Goal: Obtain resource: Download file/media

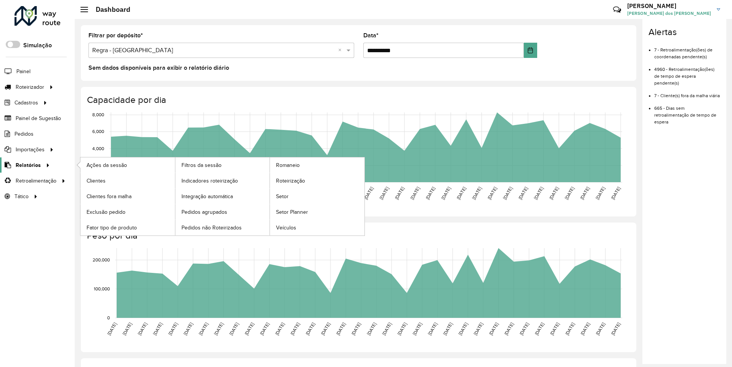
click at [27, 165] on span "Relatórios" at bounding box center [28, 165] width 25 height 8
click at [96, 180] on span "Clientes" at bounding box center [96, 181] width 21 height 8
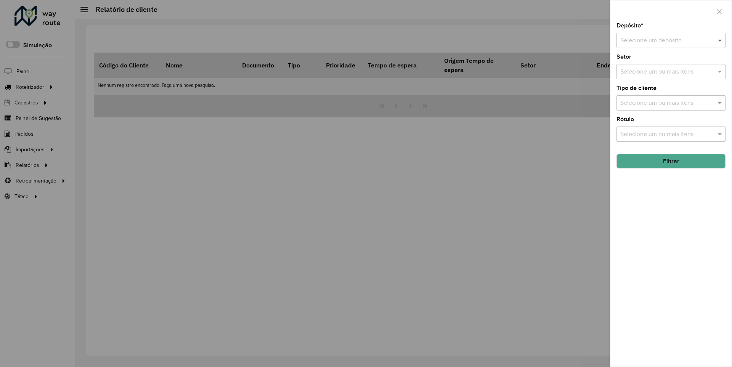
click at [720, 40] on span at bounding box center [721, 40] width 10 height 9
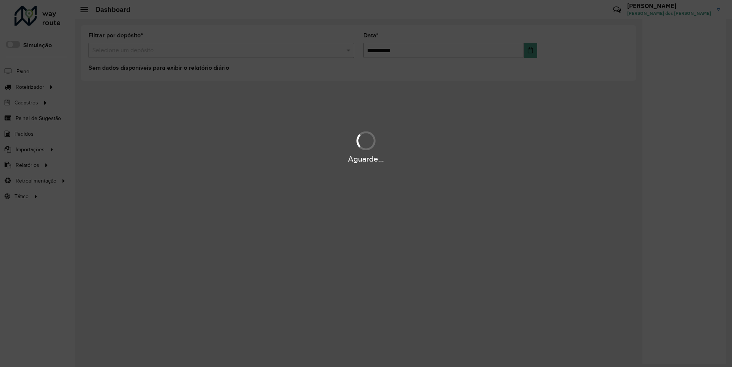
click at [27, 165] on div "Aguarde..." at bounding box center [366, 159] width 732 height 12
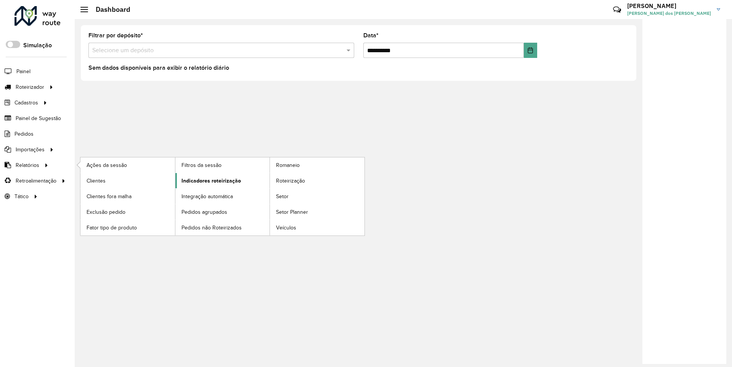
click at [209, 180] on span "Indicadores roteirização" at bounding box center [210, 181] width 59 height 8
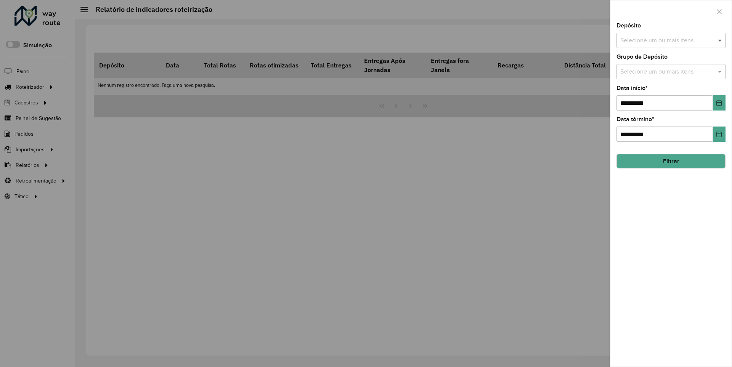
click at [720, 40] on span at bounding box center [721, 40] width 10 height 9
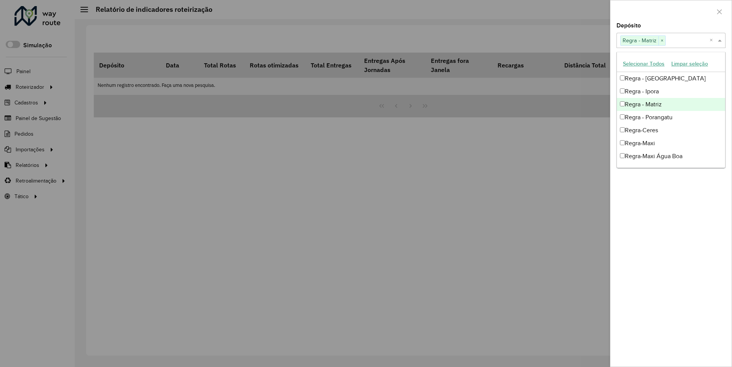
click at [670, 11] on div at bounding box center [670, 11] width 121 height 22
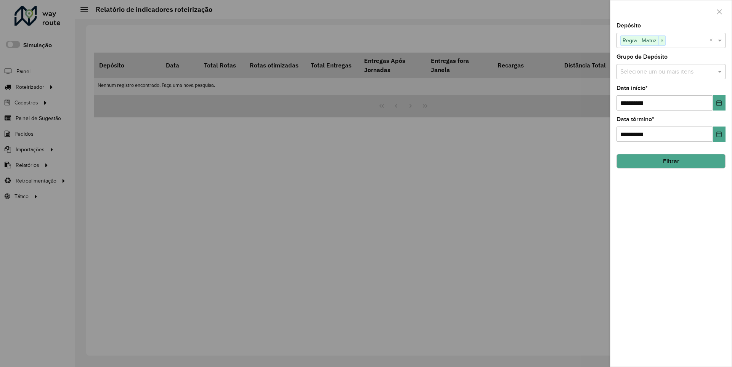
click at [718, 102] on icon "Choose Date" at bounding box center [718, 103] width 5 height 6
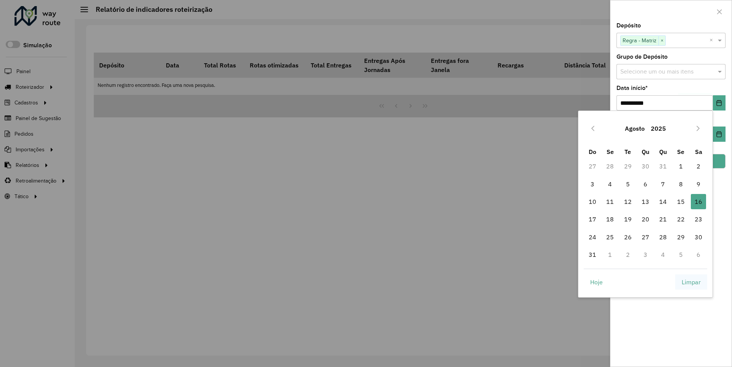
click at [691, 282] on span "Limpar" at bounding box center [690, 281] width 19 height 9
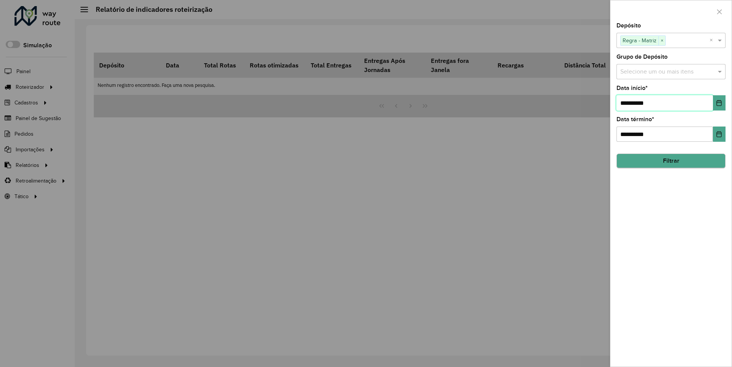
type input "**********"
click at [670, 161] on button "Filtrar" at bounding box center [670, 161] width 109 height 14
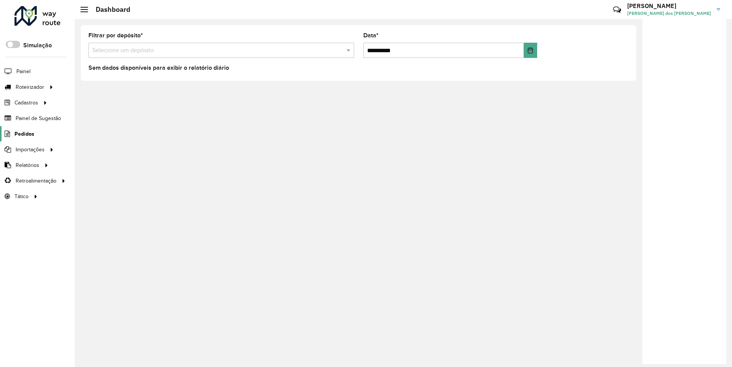
click at [24, 133] on span "Pedidos" at bounding box center [24, 134] width 20 height 8
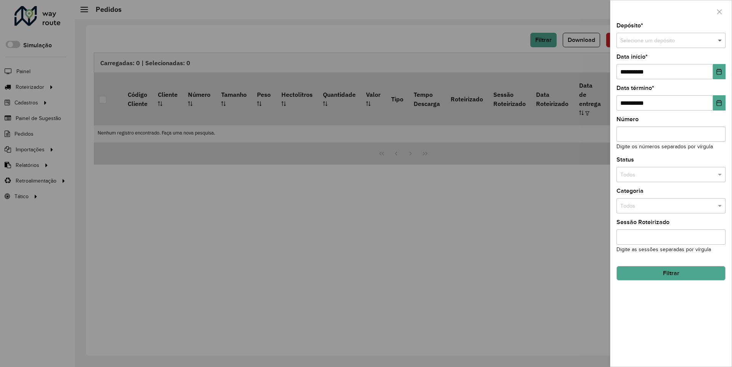
click at [720, 40] on span at bounding box center [721, 41] width 10 height 8
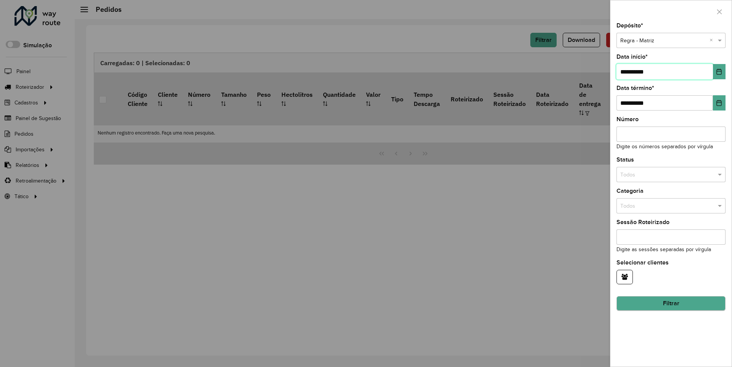
type input "**********"
click at [670, 303] on button "Filtrar" at bounding box center [670, 303] width 109 height 14
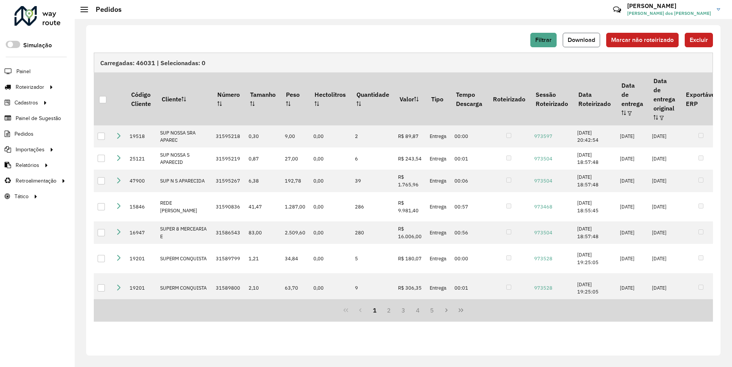
click at [582, 40] on span "Download" at bounding box center [580, 40] width 27 height 6
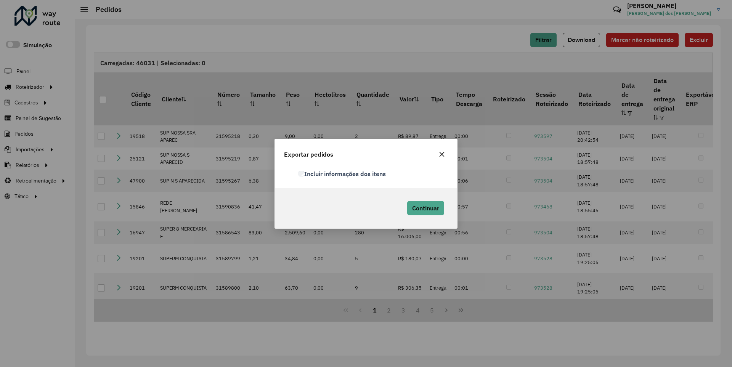
click at [343, 173] on label "Incluir informações dos itens" at bounding box center [342, 173] width 88 height 9
click at [424, 208] on span "Continuar" at bounding box center [425, 208] width 27 height 8
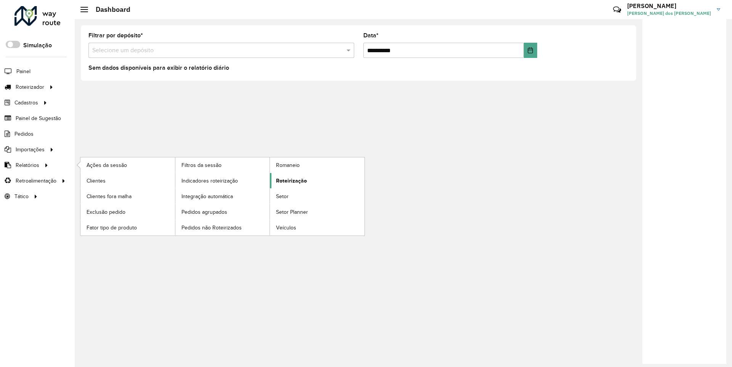
click at [290, 180] on span "Roteirização" at bounding box center [291, 181] width 31 height 8
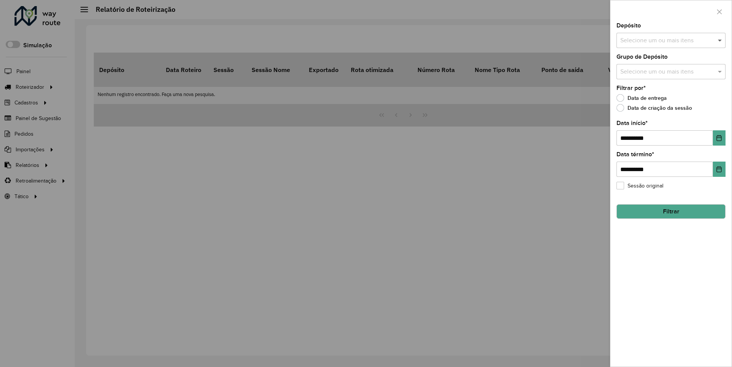
click at [720, 40] on span at bounding box center [721, 40] width 10 height 9
click at [718, 138] on icon "Choose Date" at bounding box center [718, 138] width 5 height 6
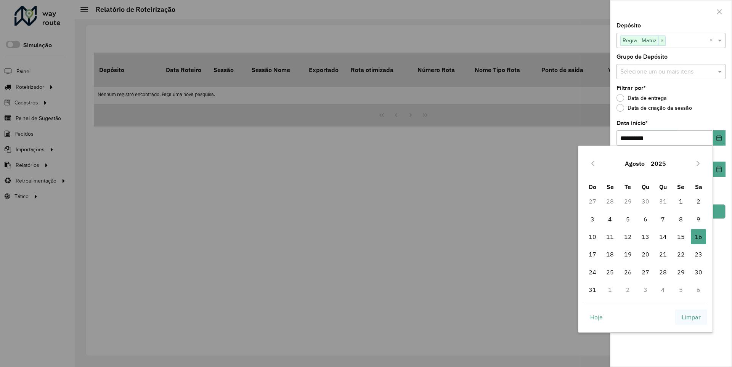
click at [691, 317] on span "Limpar" at bounding box center [690, 316] width 19 height 9
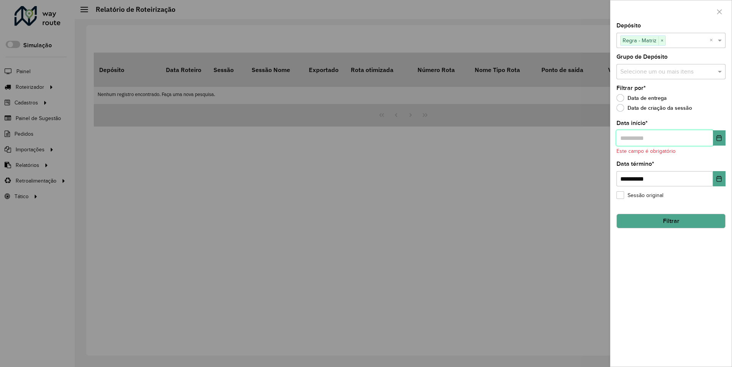
click at [664, 138] on input "text" at bounding box center [664, 137] width 96 height 15
type input "**********"
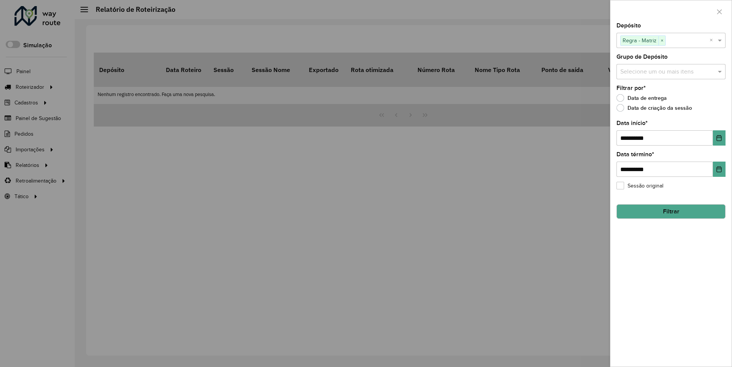
click at [670, 211] on button "Filtrar" at bounding box center [670, 211] width 109 height 14
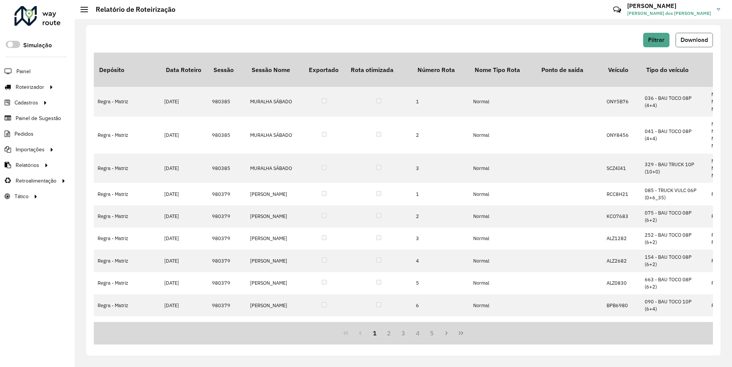
click at [693, 40] on span "Download" at bounding box center [693, 40] width 27 height 6
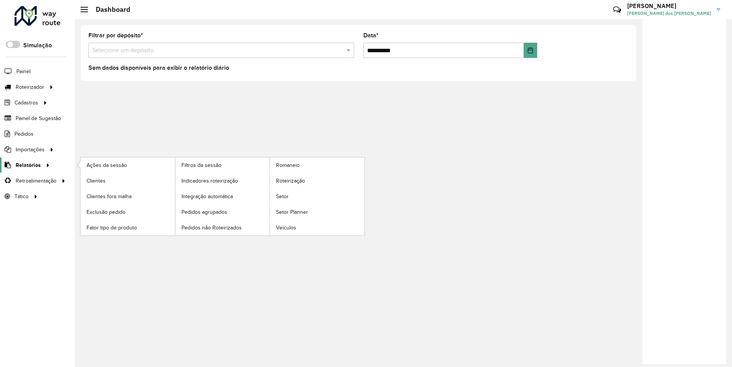
click at [27, 165] on span "Relatórios" at bounding box center [28, 165] width 25 height 8
click at [96, 180] on span "Clientes" at bounding box center [96, 181] width 21 height 8
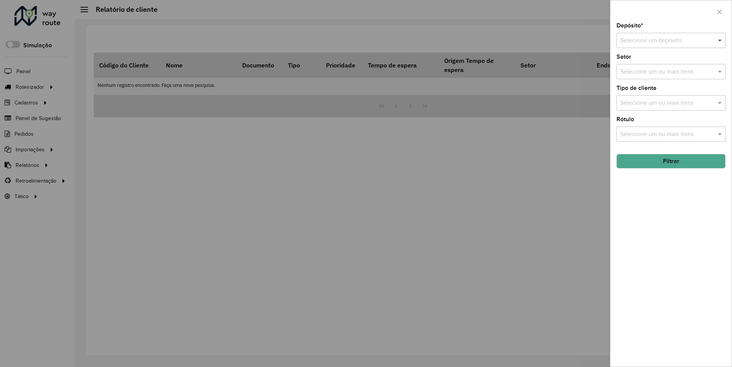
click at [720, 40] on span at bounding box center [721, 40] width 10 height 9
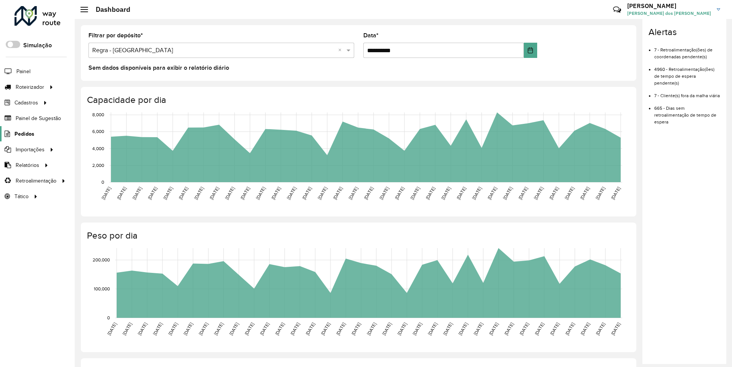
click at [24, 133] on span "Pedidos" at bounding box center [24, 134] width 20 height 8
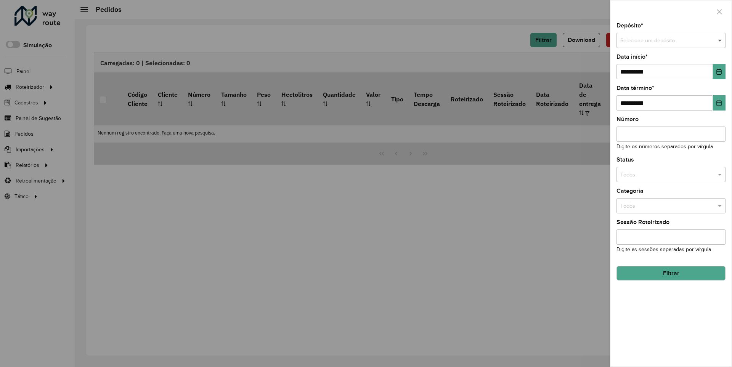
click at [720, 40] on span at bounding box center [721, 41] width 10 height 8
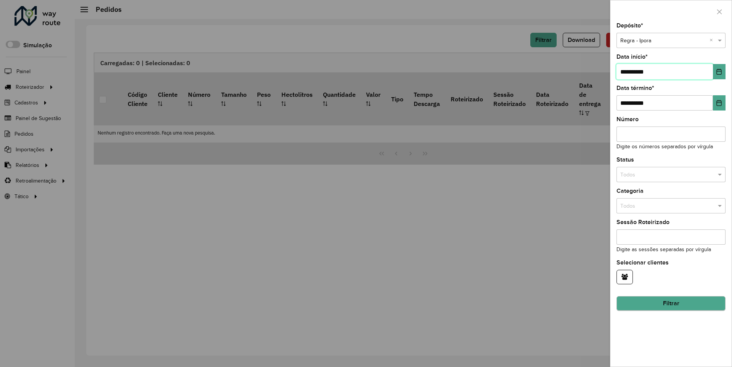
type input "**********"
click at [670, 303] on button "Filtrar" at bounding box center [670, 303] width 109 height 14
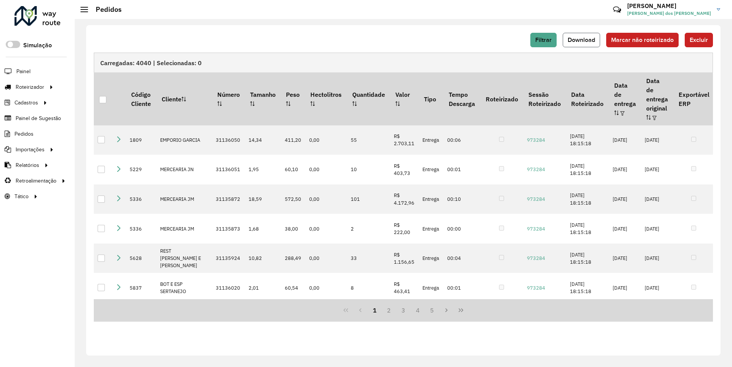
click at [582, 40] on span "Download" at bounding box center [580, 40] width 27 height 6
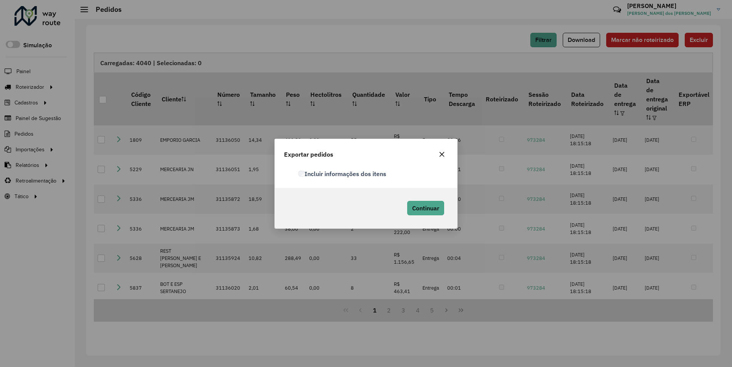
click at [343, 173] on label "Incluir informações dos itens" at bounding box center [342, 173] width 88 height 9
click at [424, 208] on span "Continuar" at bounding box center [425, 208] width 27 height 8
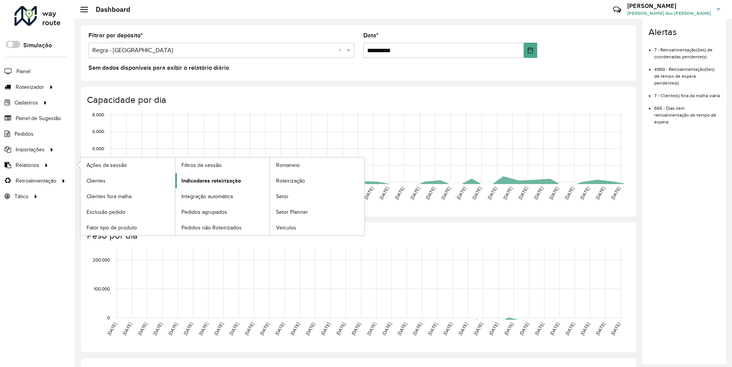
click at [209, 180] on span "Indicadores roteirização" at bounding box center [210, 181] width 59 height 8
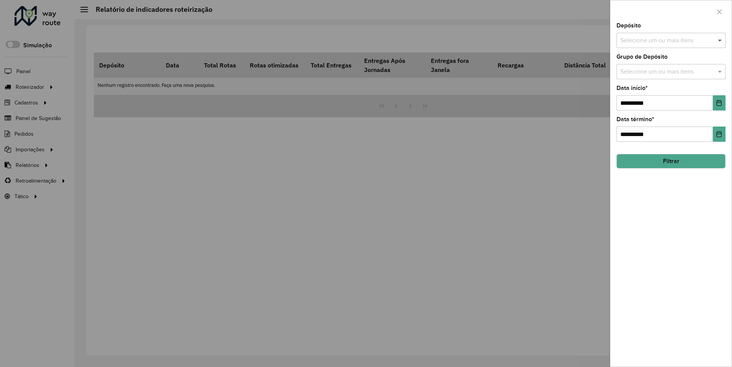
click at [720, 40] on span at bounding box center [721, 40] width 10 height 9
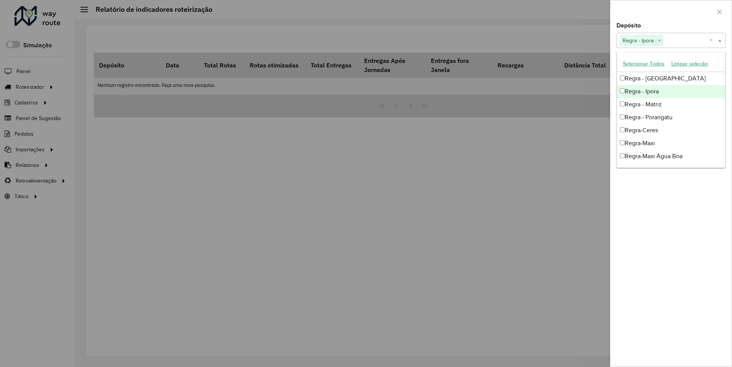
click at [670, 11] on div at bounding box center [670, 11] width 121 height 22
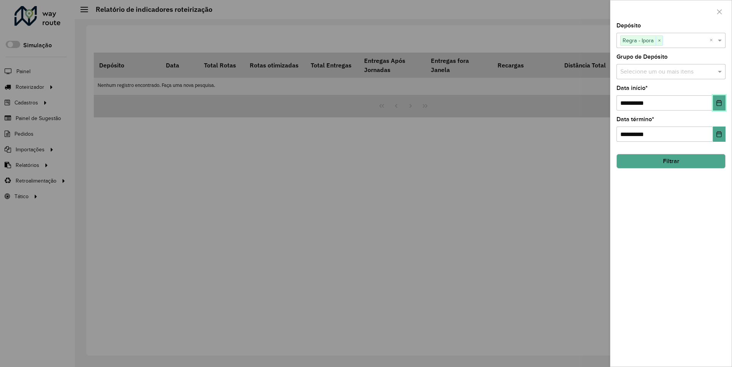
click at [718, 102] on icon "Choose Date" at bounding box center [718, 103] width 5 height 6
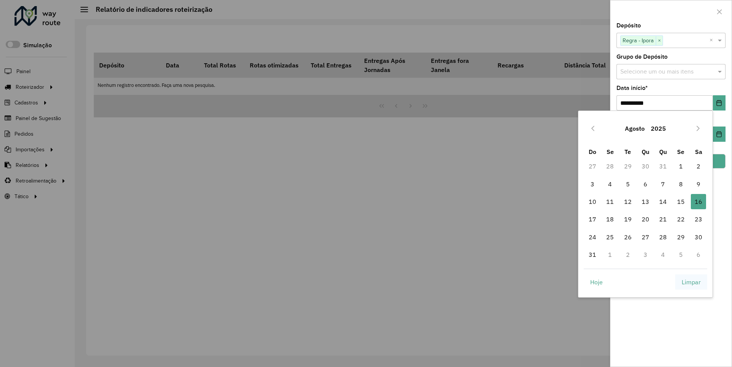
click at [691, 282] on span "Limpar" at bounding box center [690, 281] width 19 height 9
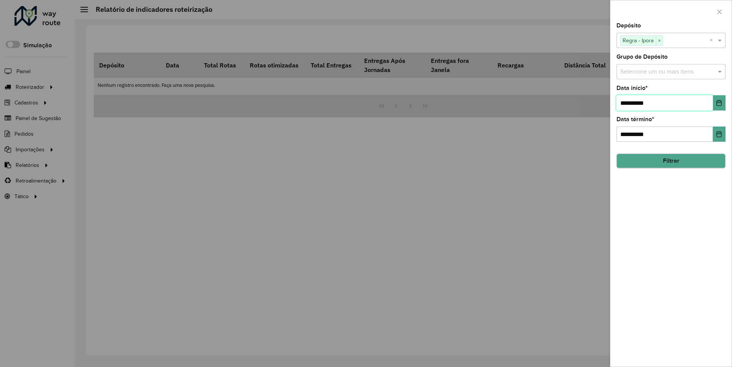
type input "**********"
click at [670, 161] on button "Filtrar" at bounding box center [670, 161] width 109 height 14
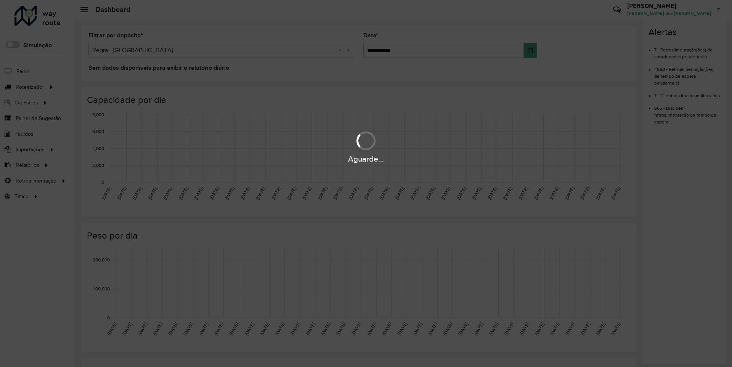
click at [27, 165] on div "Aguarde..." at bounding box center [366, 159] width 732 height 12
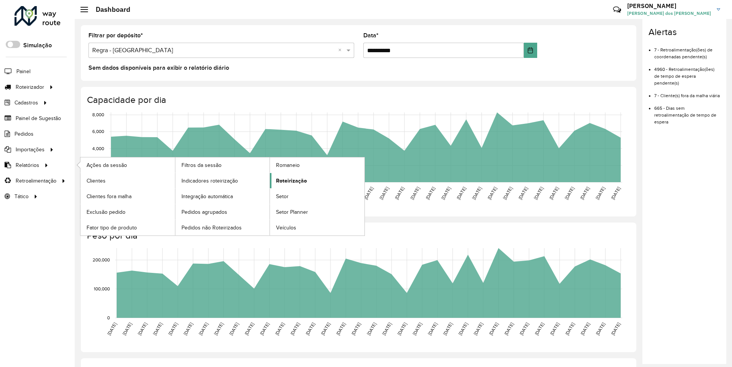
click at [290, 180] on span "Roteirização" at bounding box center [291, 181] width 31 height 8
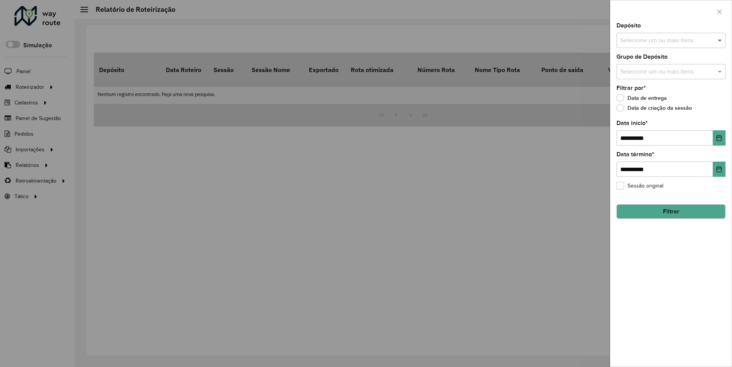
click at [720, 40] on span at bounding box center [721, 40] width 10 height 9
click at [718, 138] on icon "Choose Date" at bounding box center [718, 138] width 5 height 6
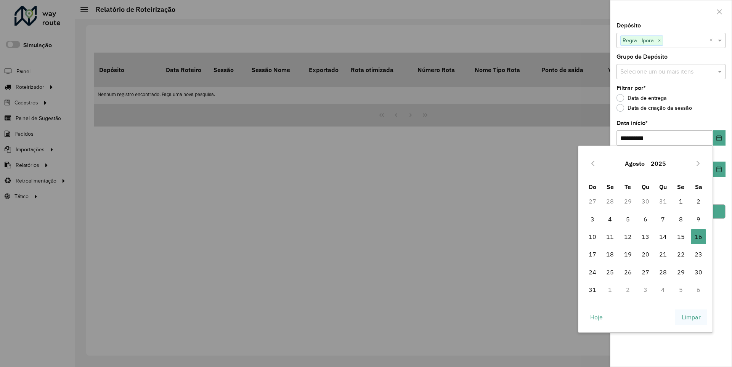
click at [691, 317] on span "Limpar" at bounding box center [690, 316] width 19 height 9
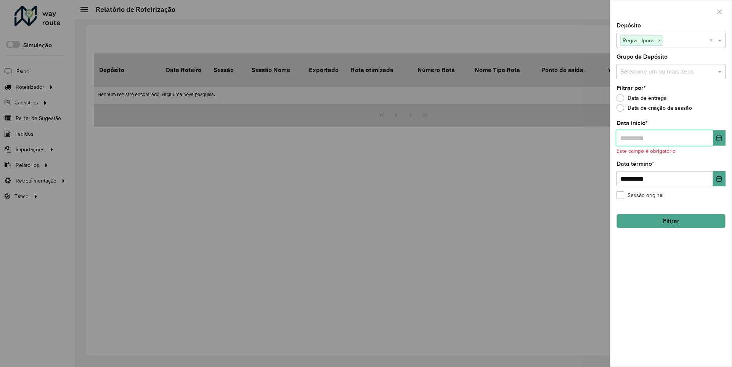
click at [664, 138] on input "text" at bounding box center [664, 137] width 96 height 15
type input "**********"
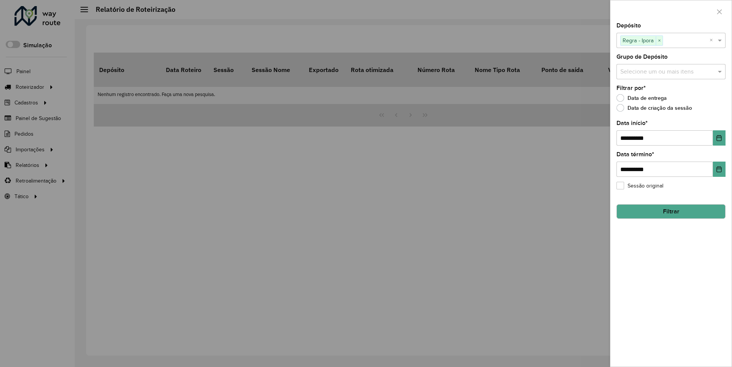
click at [670, 211] on button "Filtrar" at bounding box center [670, 211] width 109 height 14
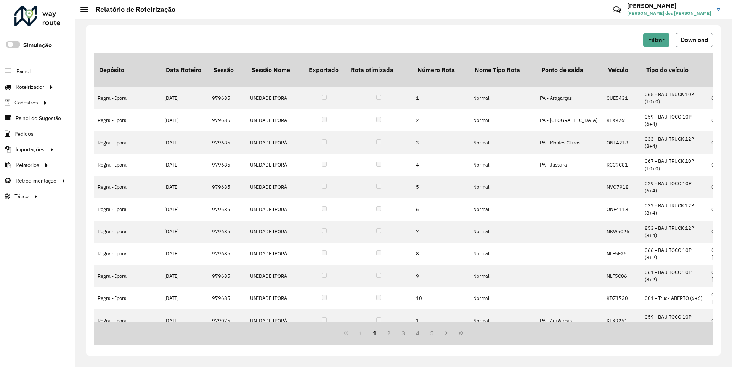
click at [693, 40] on span "Download" at bounding box center [693, 40] width 27 height 6
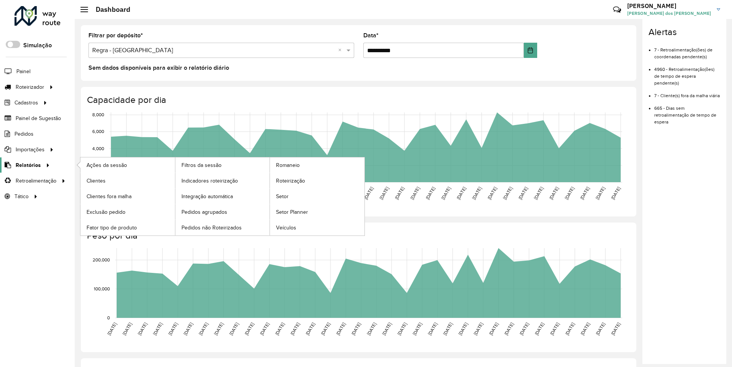
click at [27, 165] on span "Relatórios" at bounding box center [28, 165] width 25 height 8
click at [96, 180] on span "Clientes" at bounding box center [96, 181] width 21 height 8
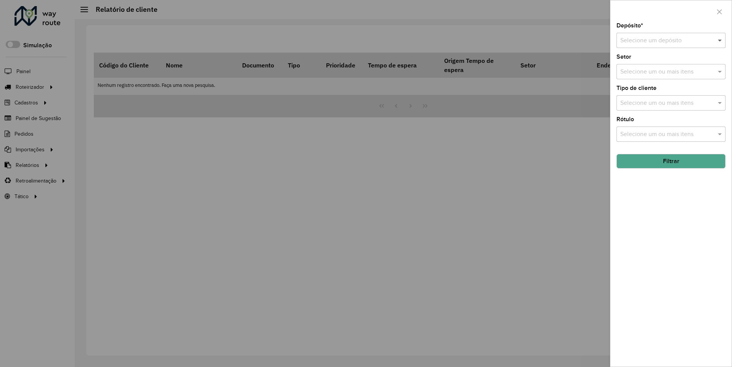
click at [720, 40] on span at bounding box center [721, 40] width 10 height 9
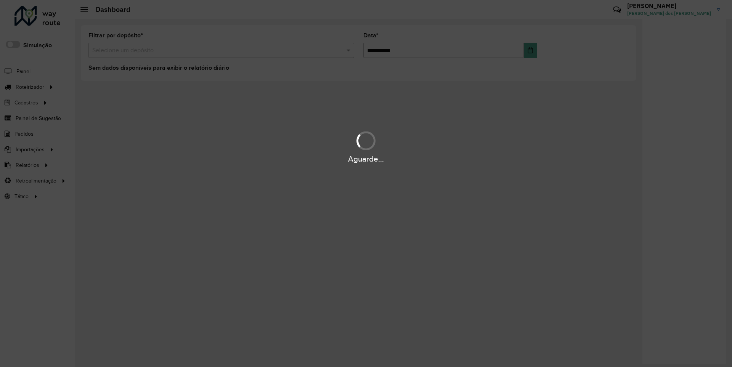
click at [27, 165] on div "Aguarde..." at bounding box center [366, 159] width 732 height 12
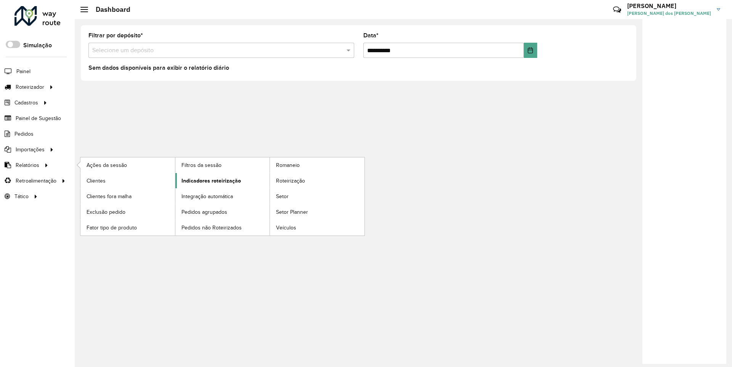
click at [209, 180] on span "Indicadores roteirização" at bounding box center [210, 181] width 59 height 8
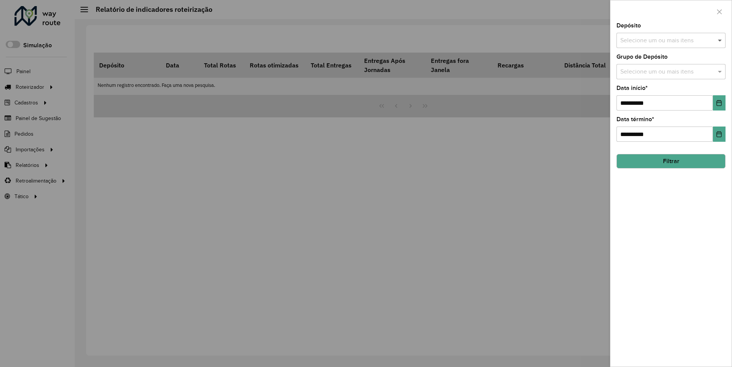
click at [720, 40] on span at bounding box center [721, 40] width 10 height 9
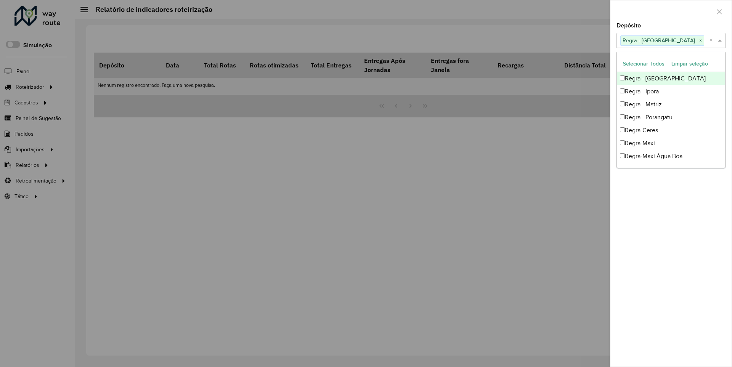
click at [670, 11] on div at bounding box center [670, 11] width 121 height 22
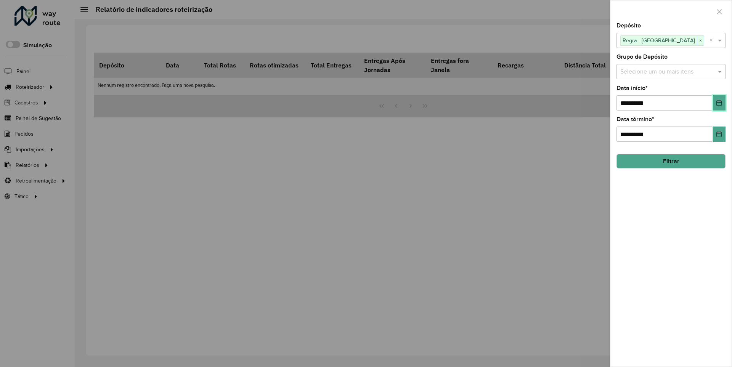
click at [718, 102] on icon "Choose Date" at bounding box center [718, 103] width 5 height 6
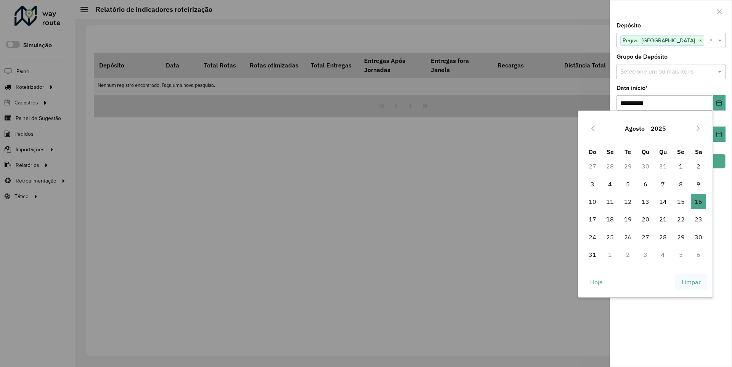
click at [691, 282] on span "Limpar" at bounding box center [690, 281] width 19 height 9
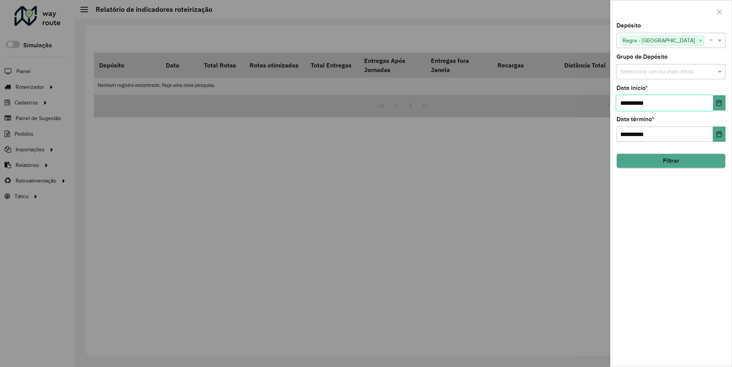
type input "**********"
click at [670, 161] on button "Filtrar" at bounding box center [670, 161] width 109 height 14
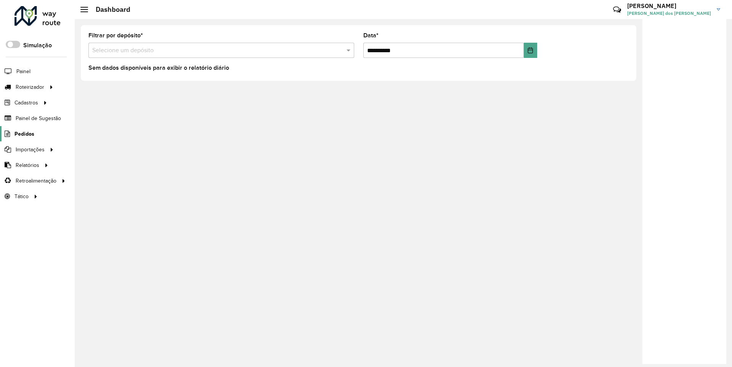
click at [24, 133] on span "Pedidos" at bounding box center [24, 134] width 20 height 8
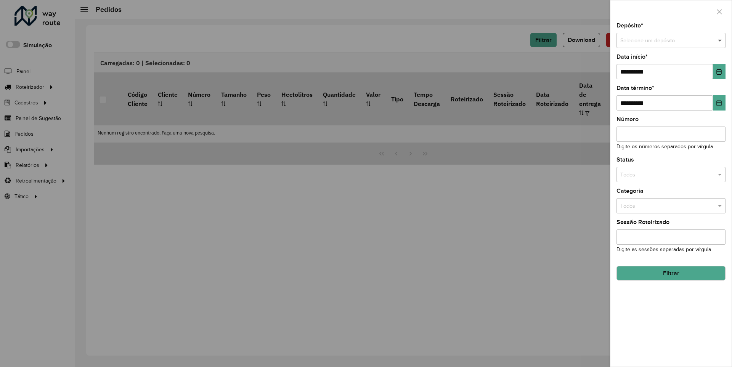
click at [720, 40] on span at bounding box center [721, 41] width 10 height 8
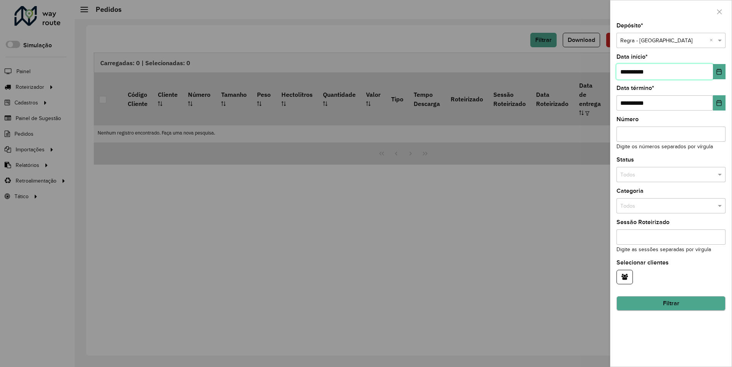
type input "**********"
click at [670, 303] on button "Filtrar" at bounding box center [670, 303] width 109 height 14
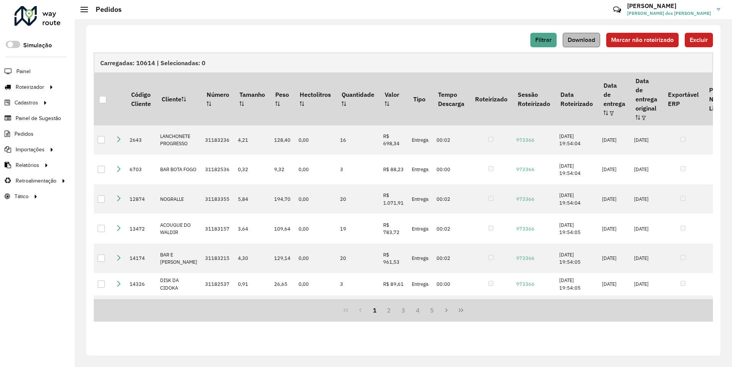
click at [582, 40] on span "Download" at bounding box center [580, 40] width 27 height 6
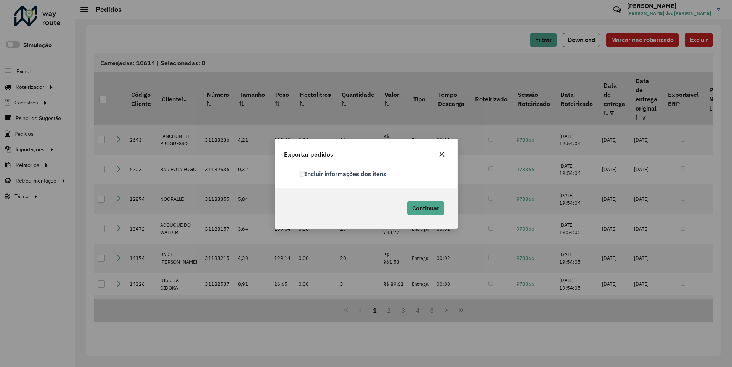
click at [343, 173] on label "Incluir informações dos itens" at bounding box center [342, 173] width 88 height 9
click at [424, 208] on span "Continuar" at bounding box center [425, 208] width 27 height 8
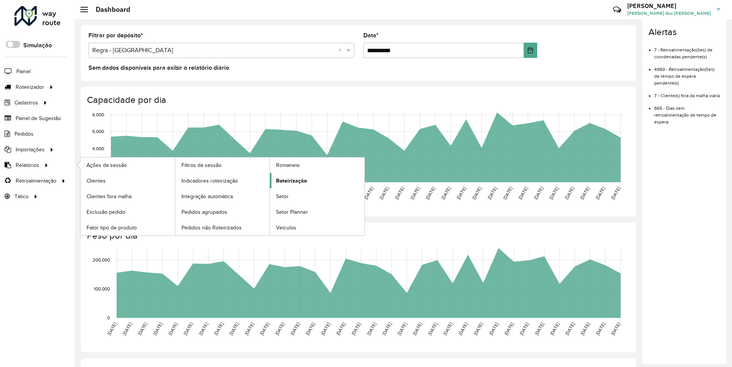
click at [290, 180] on span "Roteirização" at bounding box center [291, 181] width 31 height 8
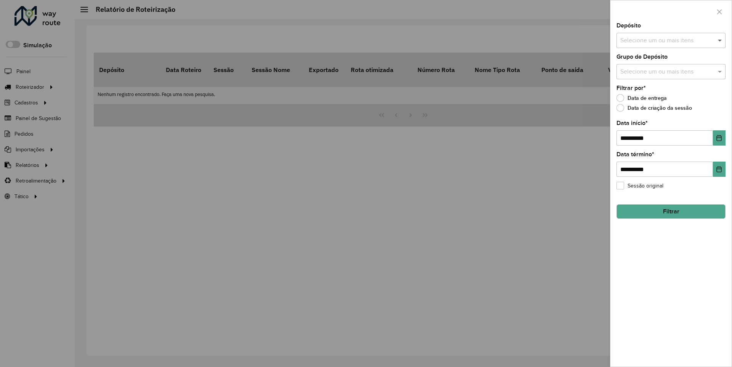
click at [720, 40] on span at bounding box center [721, 40] width 10 height 9
click at [718, 138] on icon "Choose Date" at bounding box center [718, 138] width 5 height 6
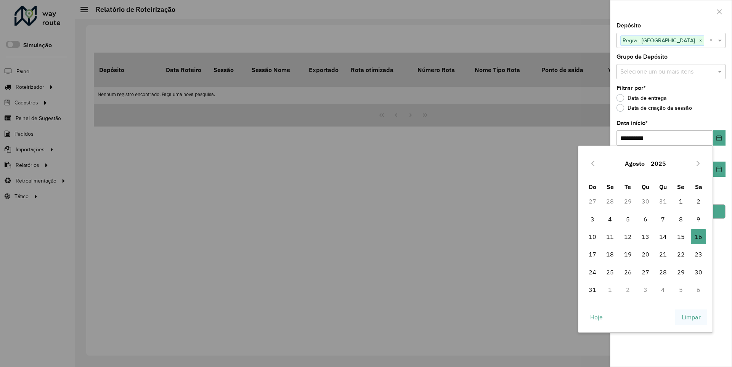
click at [691, 317] on span "Limpar" at bounding box center [690, 316] width 19 height 9
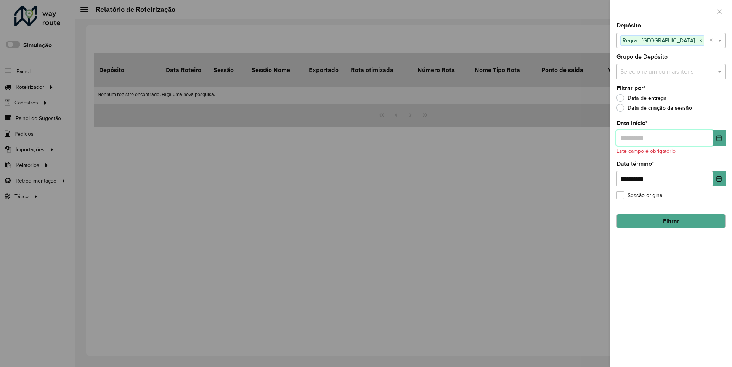
click at [664, 138] on input "text" at bounding box center [664, 137] width 96 height 15
type input "**********"
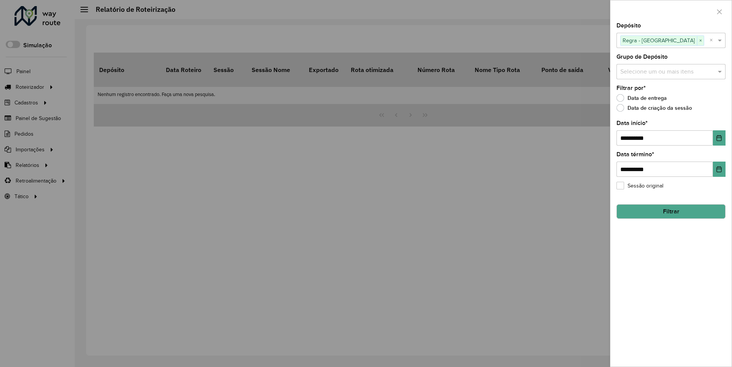
click at [670, 211] on button "Filtrar" at bounding box center [670, 211] width 109 height 14
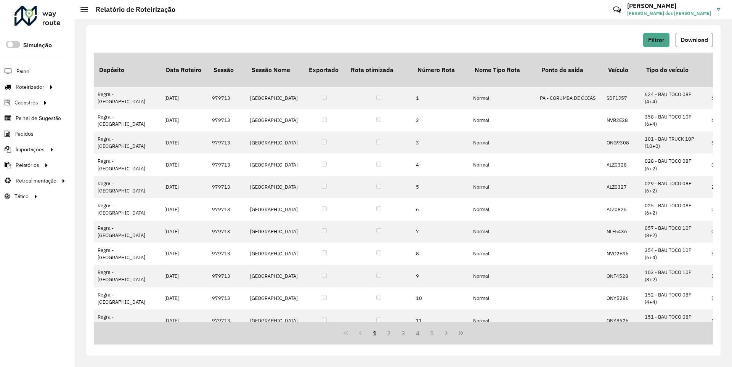
click at [693, 40] on span "Download" at bounding box center [693, 40] width 27 height 6
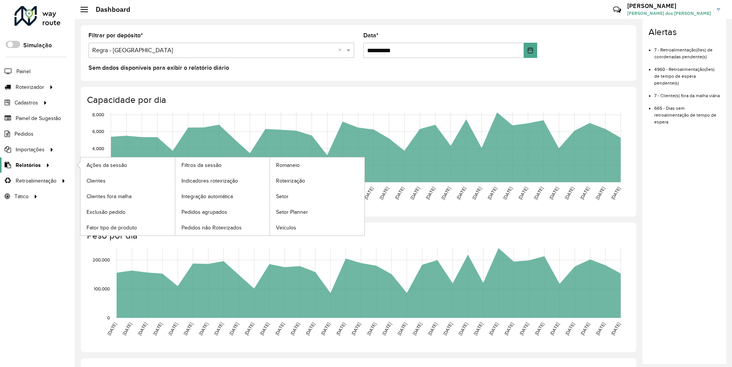
click at [27, 165] on span "Relatórios" at bounding box center [28, 165] width 25 height 8
click at [96, 180] on span "Clientes" at bounding box center [96, 181] width 21 height 8
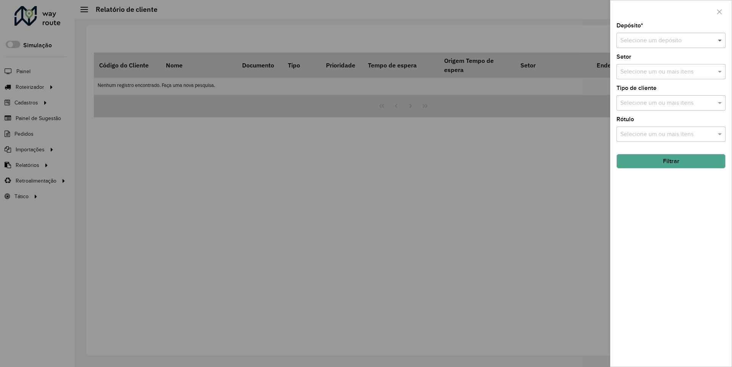
click at [720, 40] on span at bounding box center [721, 40] width 10 height 9
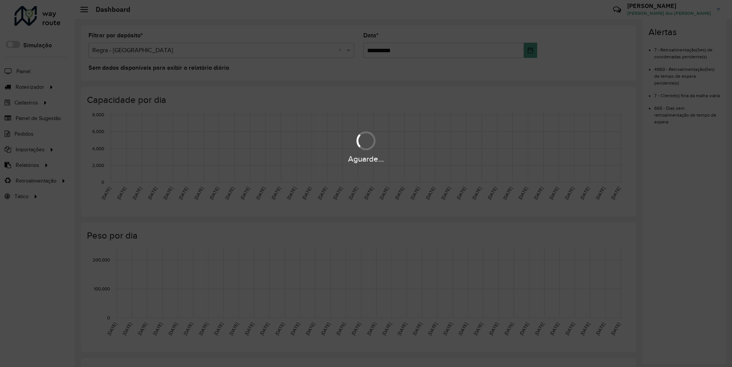
click at [27, 165] on div "Aguarde..." at bounding box center [366, 159] width 732 height 12
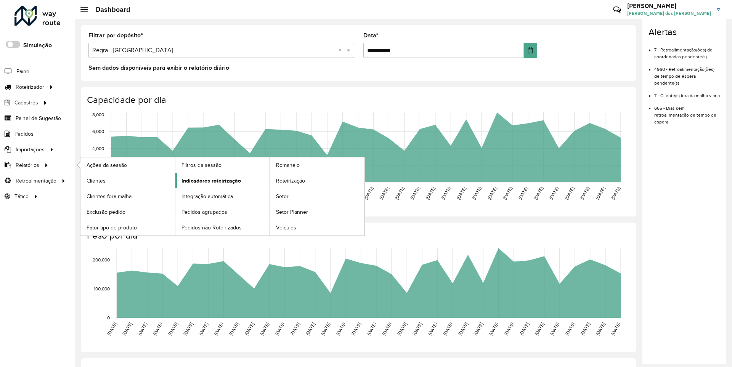
click at [209, 180] on span "Indicadores roteirização" at bounding box center [210, 181] width 59 height 8
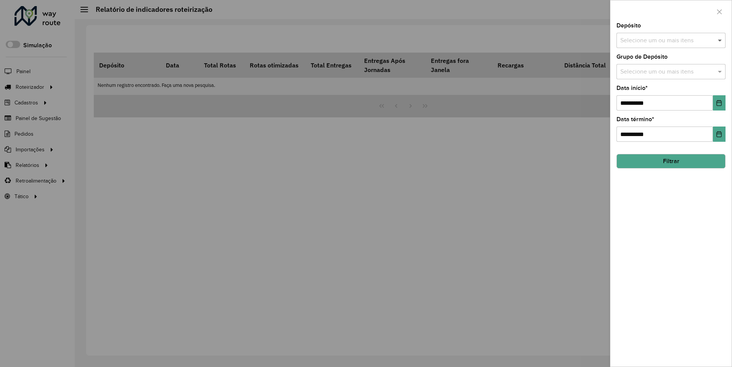
click at [720, 40] on span at bounding box center [721, 40] width 10 height 9
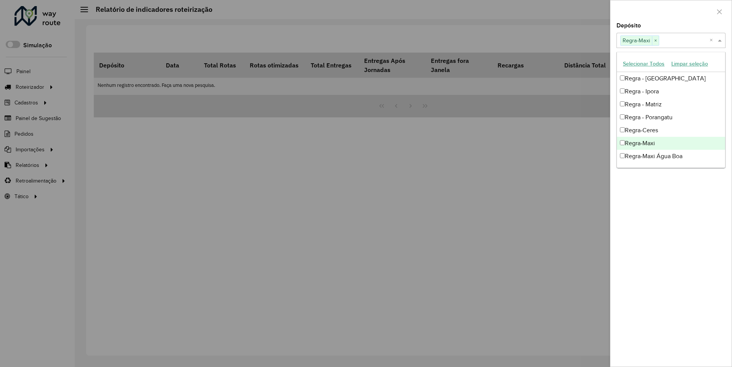
click at [670, 11] on div at bounding box center [670, 11] width 121 height 22
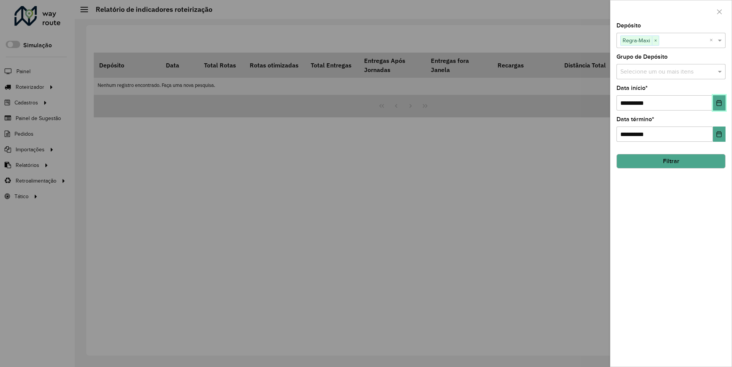
click at [718, 102] on icon "Choose Date" at bounding box center [718, 103] width 5 height 6
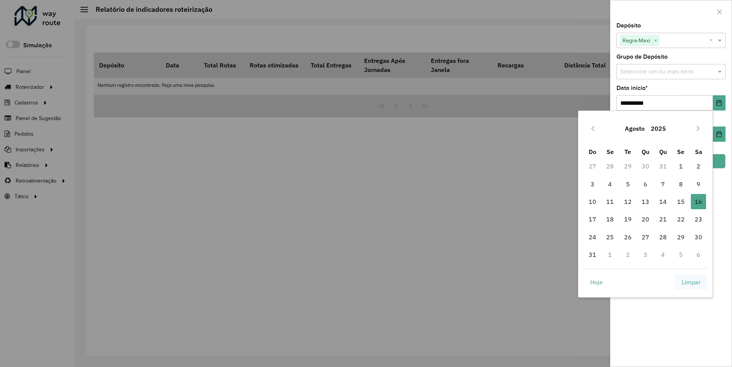
click at [691, 282] on span "Limpar" at bounding box center [690, 281] width 19 height 9
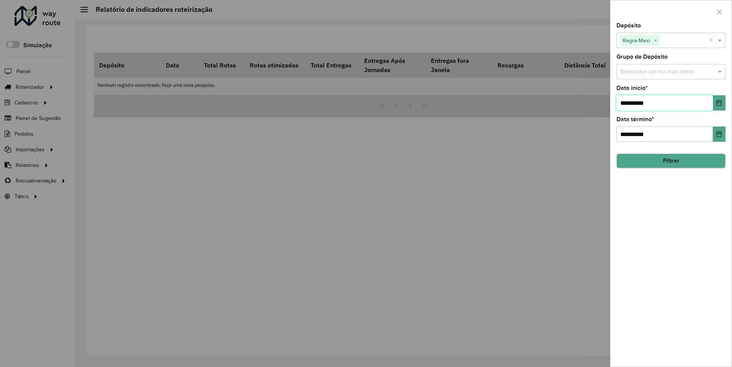
type input "**********"
click at [670, 161] on button "Filtrar" at bounding box center [670, 161] width 109 height 14
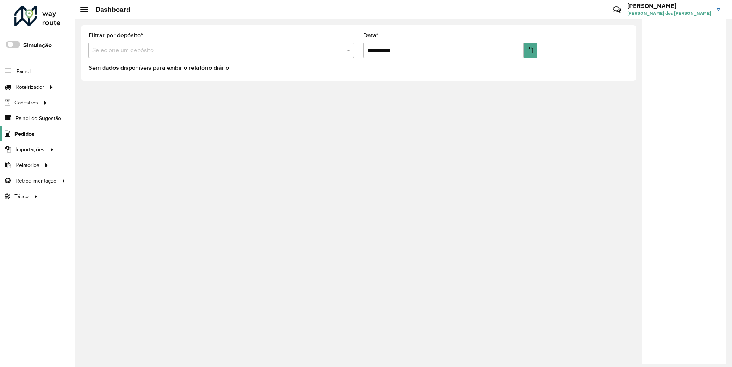
click at [24, 133] on span "Pedidos" at bounding box center [24, 134] width 20 height 8
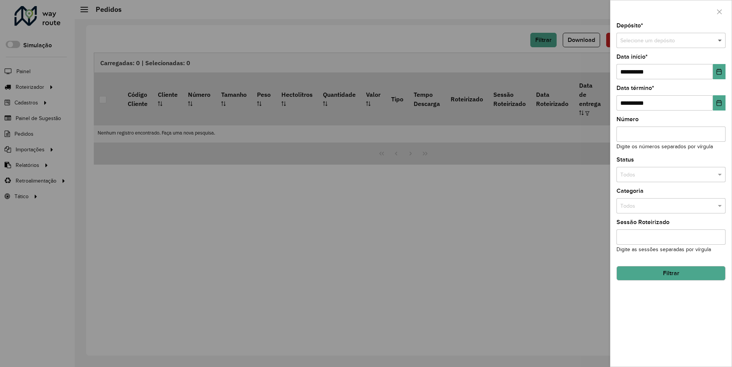
click at [720, 40] on span at bounding box center [721, 41] width 10 height 8
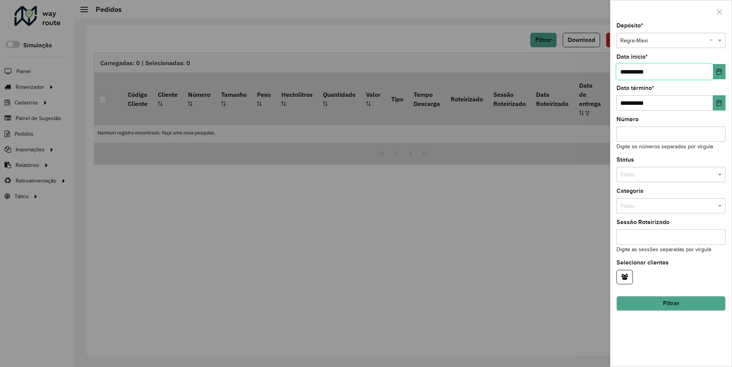
type input "**********"
click at [670, 303] on button "Filtrar" at bounding box center [670, 303] width 109 height 14
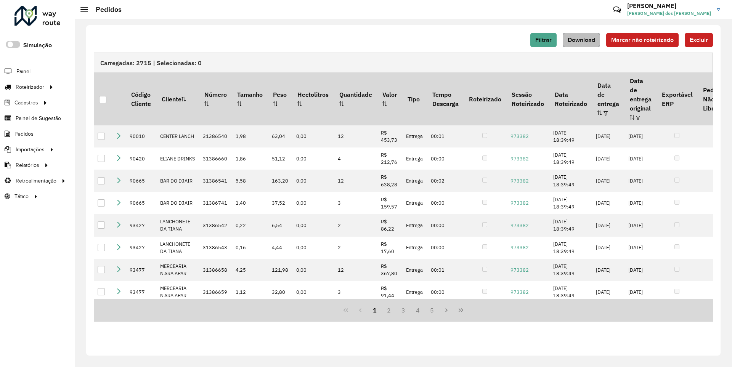
click at [582, 40] on span "Download" at bounding box center [580, 40] width 27 height 6
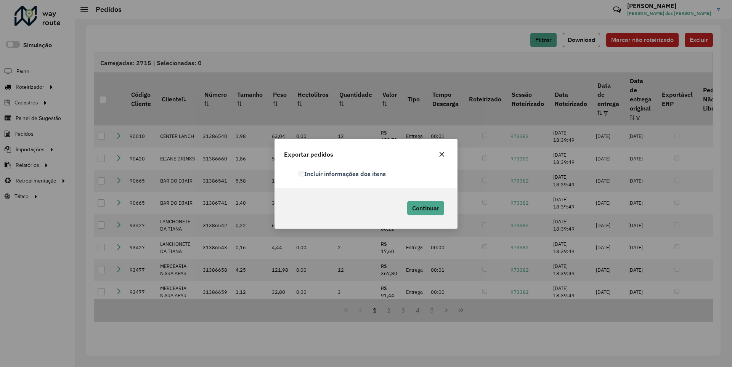
click at [343, 173] on label "Incluir informações dos itens" at bounding box center [342, 173] width 88 height 9
click at [424, 208] on span "Continuar" at bounding box center [425, 208] width 27 height 8
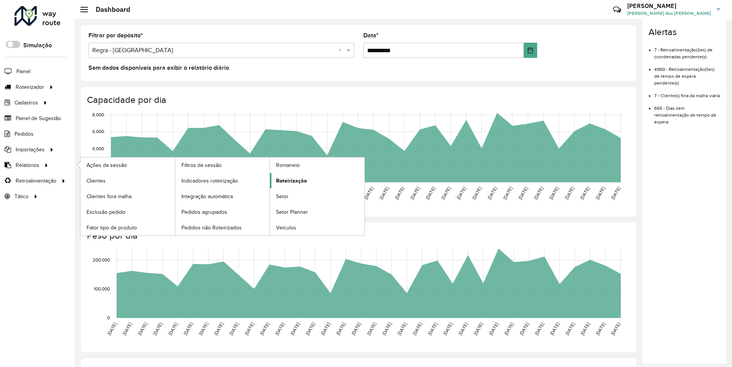
click at [290, 180] on span "Roteirização" at bounding box center [291, 181] width 31 height 8
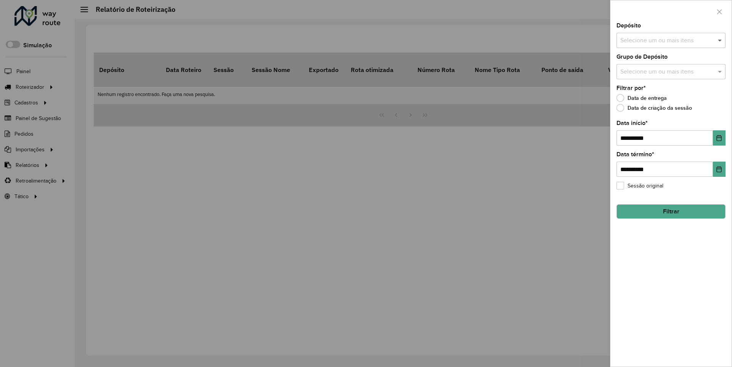
click at [720, 40] on span at bounding box center [721, 40] width 10 height 9
click at [718, 138] on icon "Choose Date" at bounding box center [718, 138] width 5 height 6
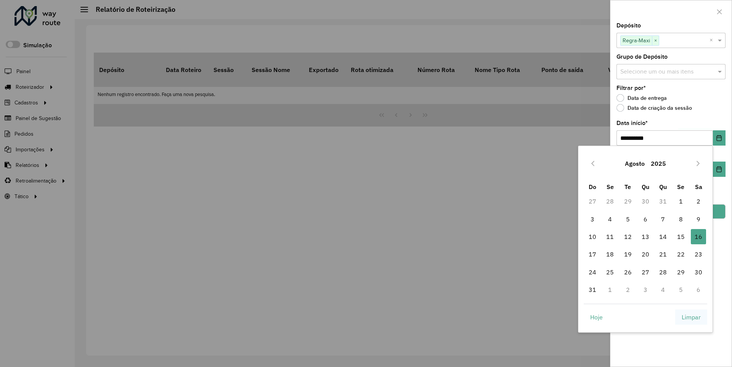
click at [691, 317] on span "Limpar" at bounding box center [690, 316] width 19 height 9
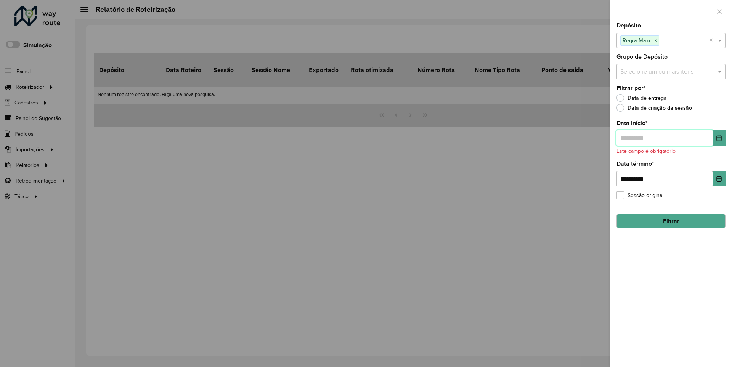
click at [664, 138] on input "text" at bounding box center [664, 137] width 96 height 15
type input "**********"
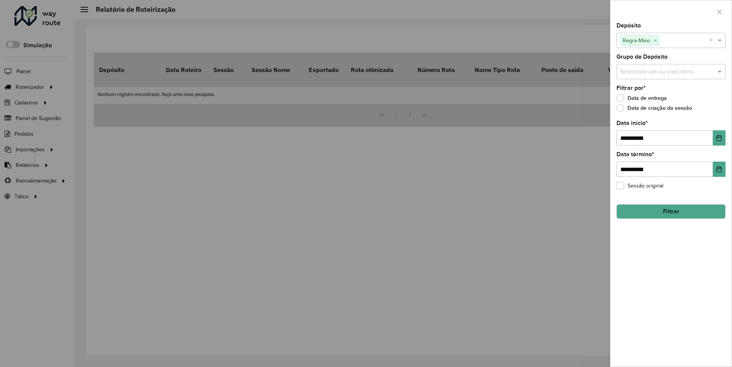
click at [670, 211] on button "Filtrar" at bounding box center [670, 211] width 109 height 14
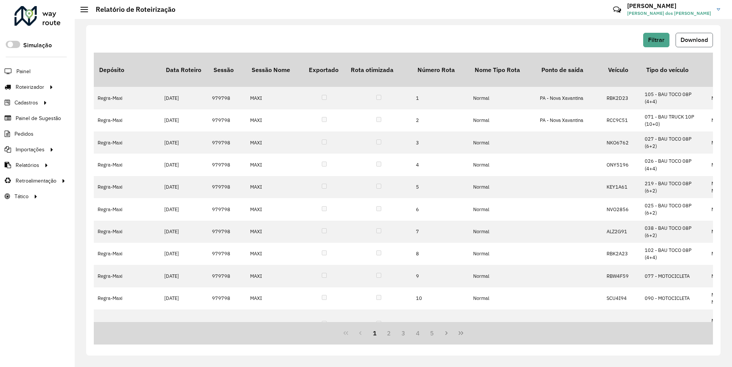
click at [693, 40] on span "Download" at bounding box center [693, 40] width 27 height 6
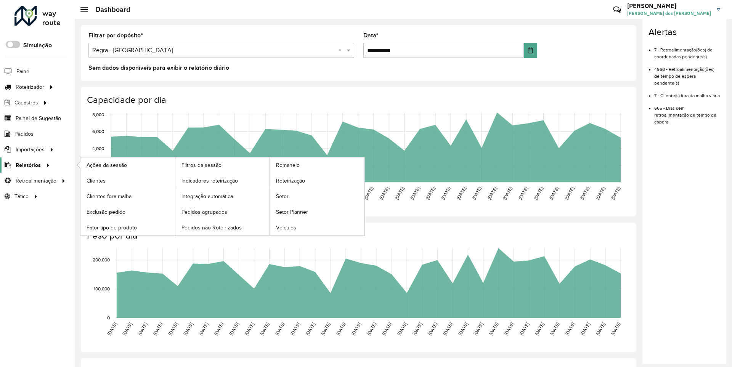
click at [27, 165] on span "Relatórios" at bounding box center [28, 165] width 25 height 8
click at [96, 180] on span "Clientes" at bounding box center [96, 181] width 21 height 8
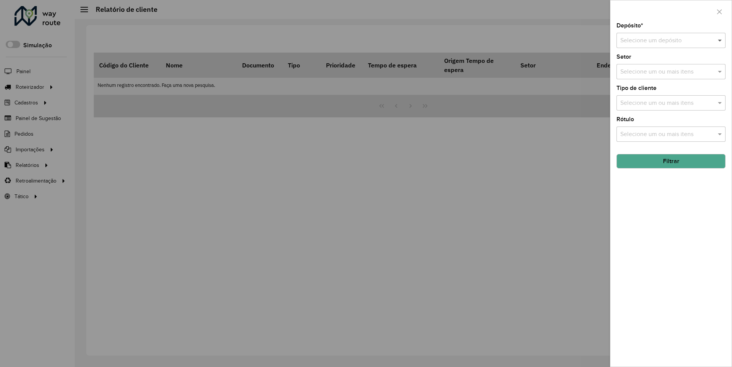
click at [720, 40] on span at bounding box center [721, 40] width 10 height 9
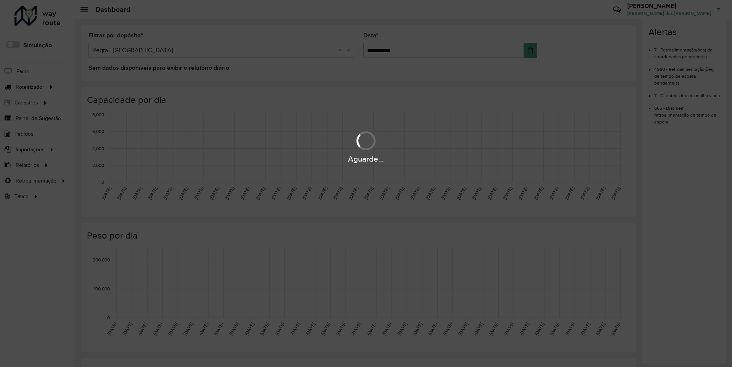
click at [27, 165] on div "Aguarde..." at bounding box center [366, 159] width 732 height 12
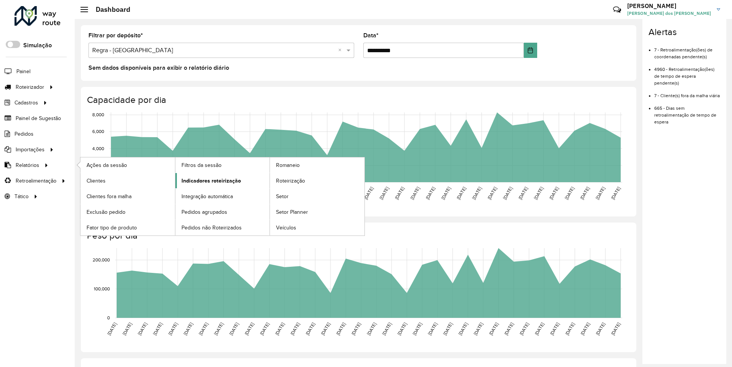
click at [209, 180] on span "Indicadores roteirização" at bounding box center [210, 181] width 59 height 8
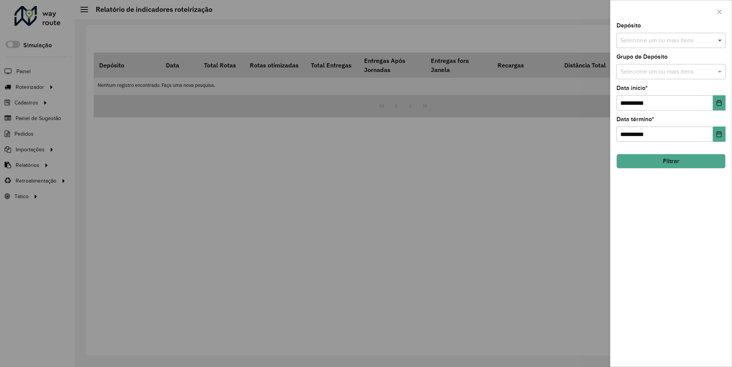
click at [720, 40] on span at bounding box center [721, 40] width 10 height 9
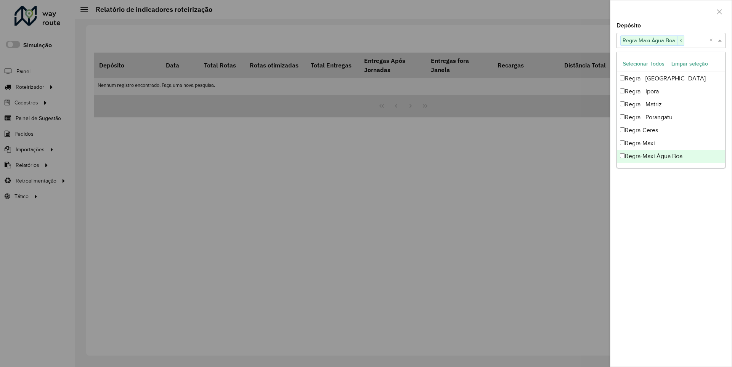
click at [670, 11] on div at bounding box center [670, 11] width 121 height 22
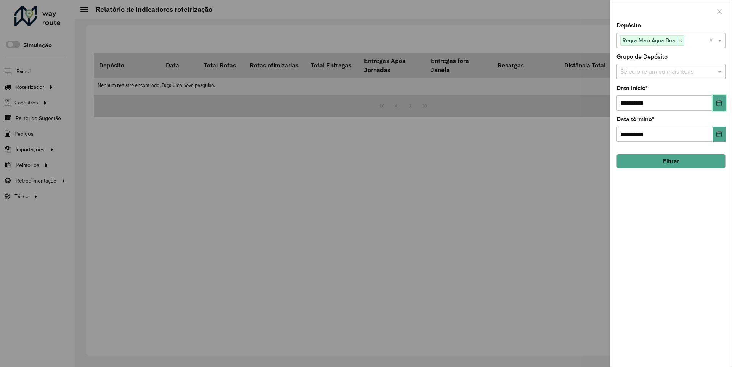
click at [718, 102] on icon "Choose Date" at bounding box center [718, 103] width 5 height 6
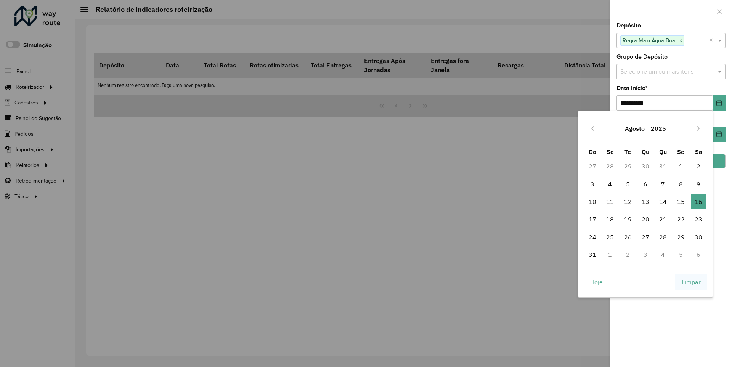
click at [691, 282] on span "Limpar" at bounding box center [690, 281] width 19 height 9
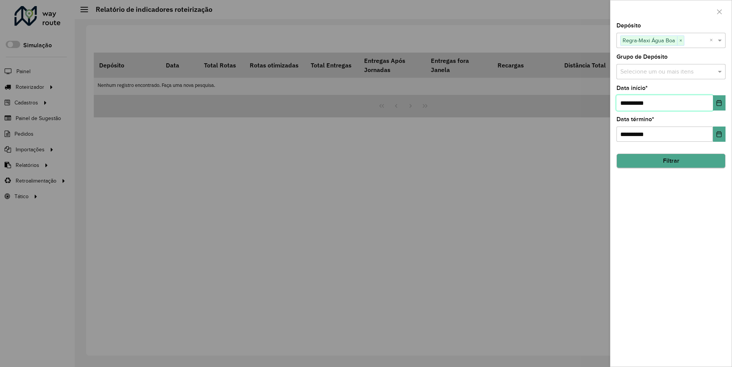
type input "**********"
click at [670, 161] on button "Filtrar" at bounding box center [670, 161] width 109 height 14
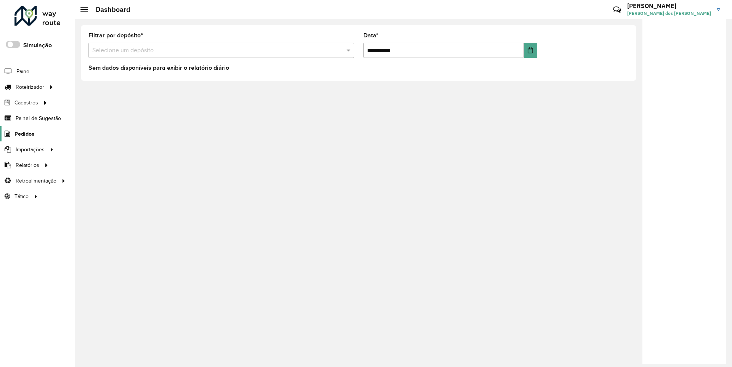
click at [24, 133] on span "Pedidos" at bounding box center [24, 134] width 20 height 8
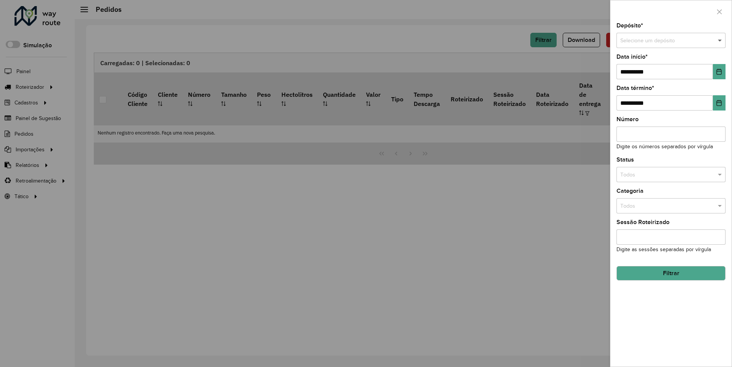
click at [720, 40] on span at bounding box center [721, 41] width 10 height 8
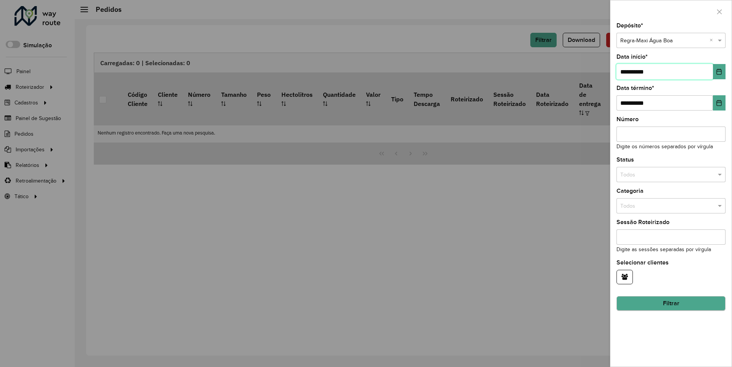
type input "**********"
click at [670, 303] on button "Filtrar" at bounding box center [670, 303] width 109 height 14
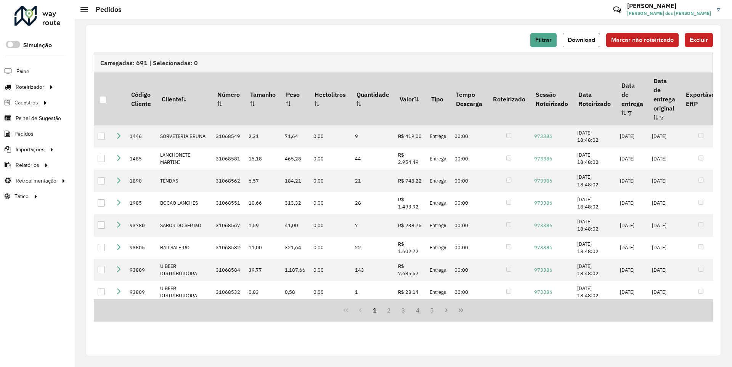
click at [582, 40] on span "Download" at bounding box center [580, 40] width 27 height 6
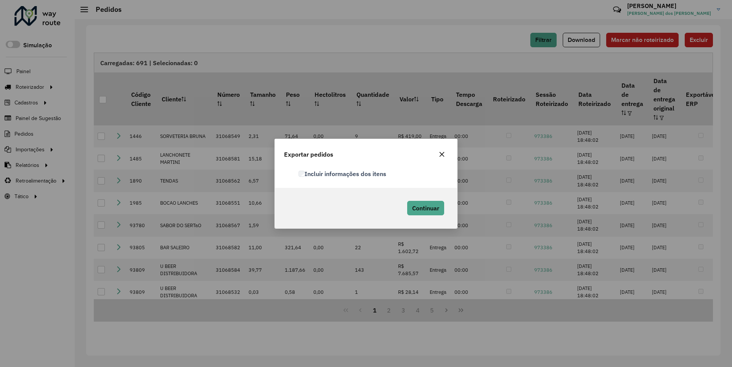
click at [343, 173] on label "Incluir informações dos itens" at bounding box center [342, 173] width 88 height 9
click at [424, 208] on span "Continuar" at bounding box center [425, 208] width 27 height 8
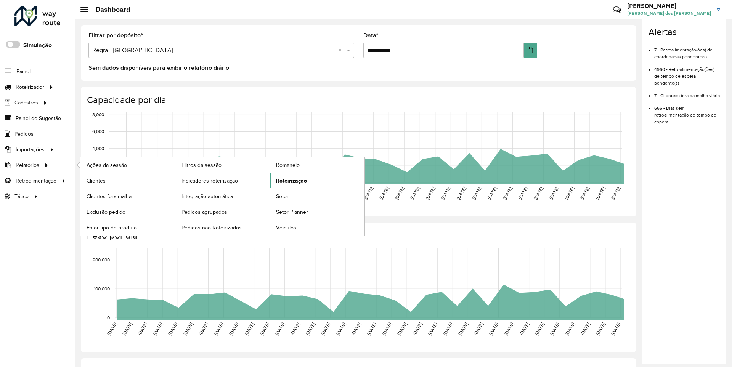
click at [290, 180] on span "Roteirização" at bounding box center [291, 181] width 31 height 8
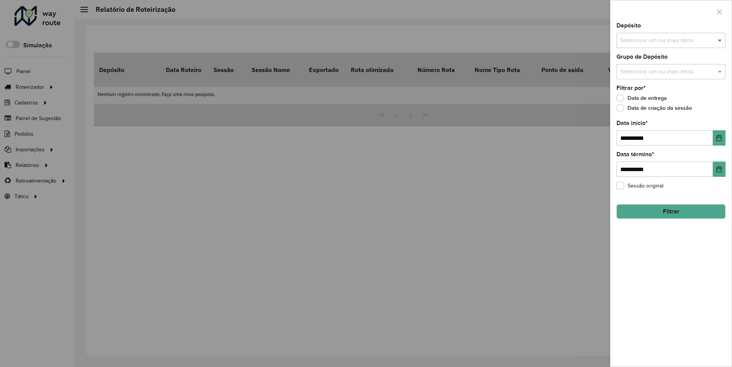
click at [720, 40] on span at bounding box center [721, 40] width 10 height 9
click at [718, 138] on icon "Choose Date" at bounding box center [718, 138] width 5 height 6
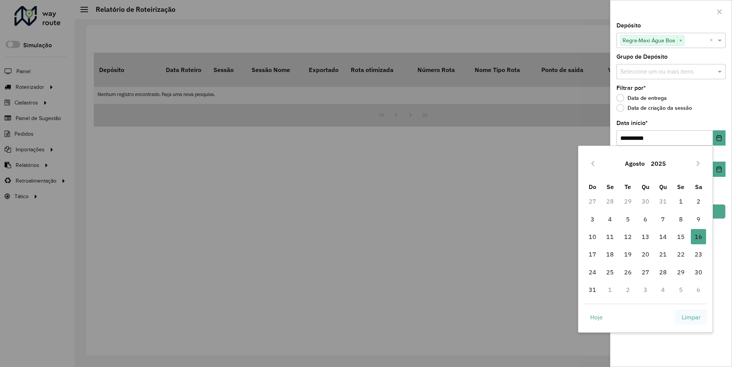
click at [691, 317] on span "Limpar" at bounding box center [690, 316] width 19 height 9
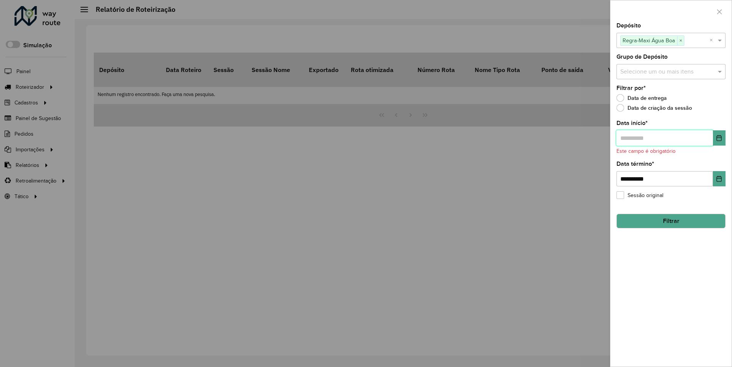
click at [664, 138] on input "text" at bounding box center [664, 137] width 96 height 15
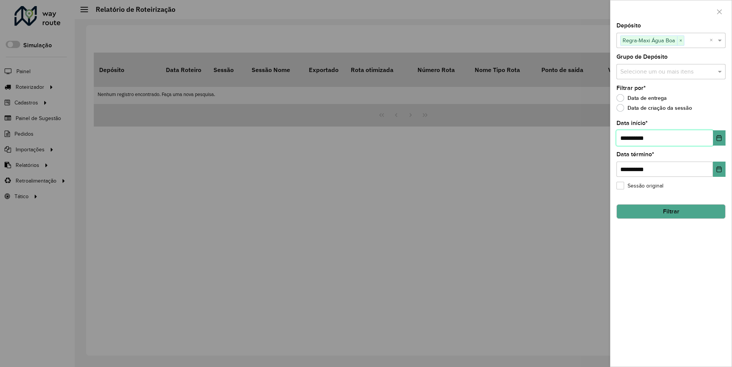
type input "**********"
click at [670, 211] on button "Filtrar" at bounding box center [670, 211] width 109 height 14
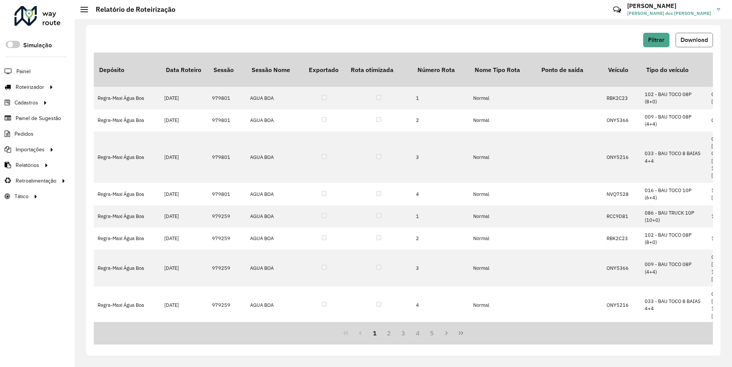
click at [693, 40] on span "Download" at bounding box center [693, 40] width 27 height 6
